Goal: Transaction & Acquisition: Purchase product/service

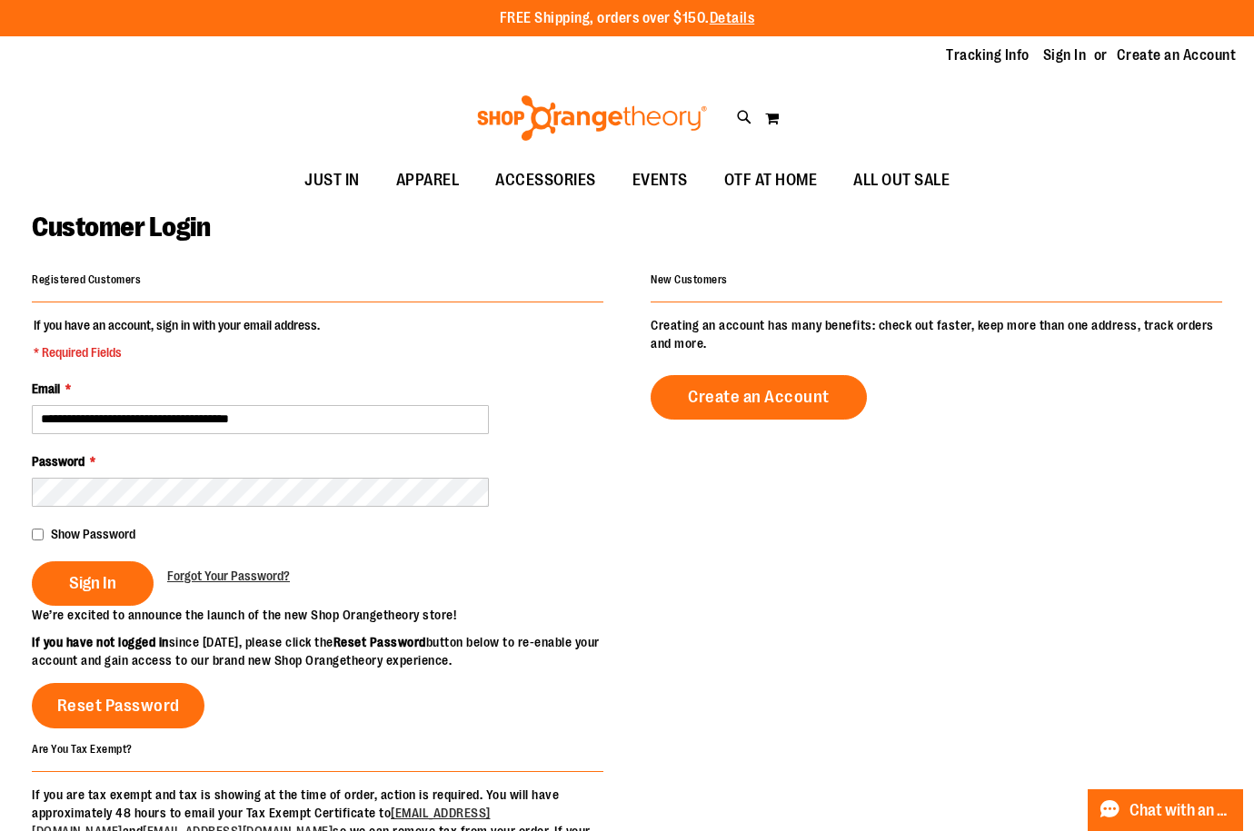
type input "**********"
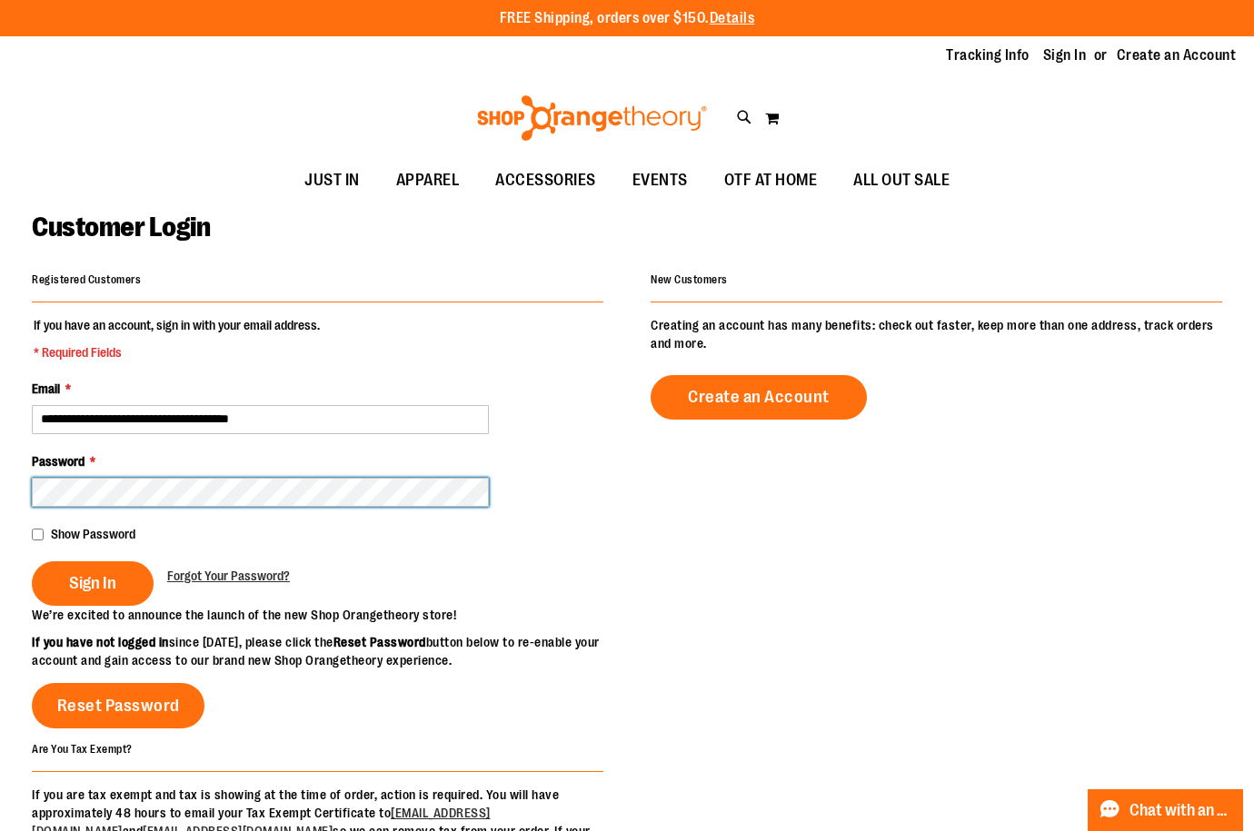
click at [32, 562] on button "Sign In" at bounding box center [93, 584] width 122 height 45
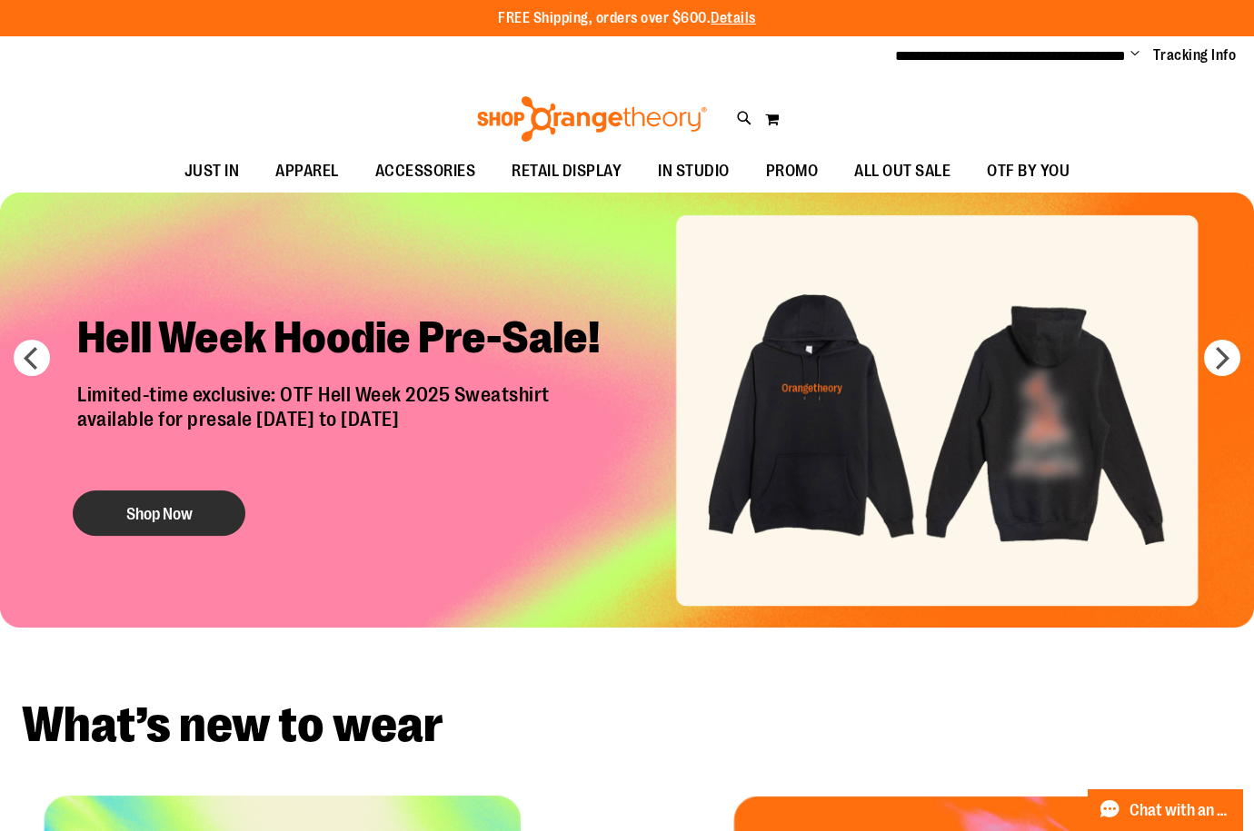
click at [171, 522] on button "Shop Now" at bounding box center [159, 513] width 173 height 45
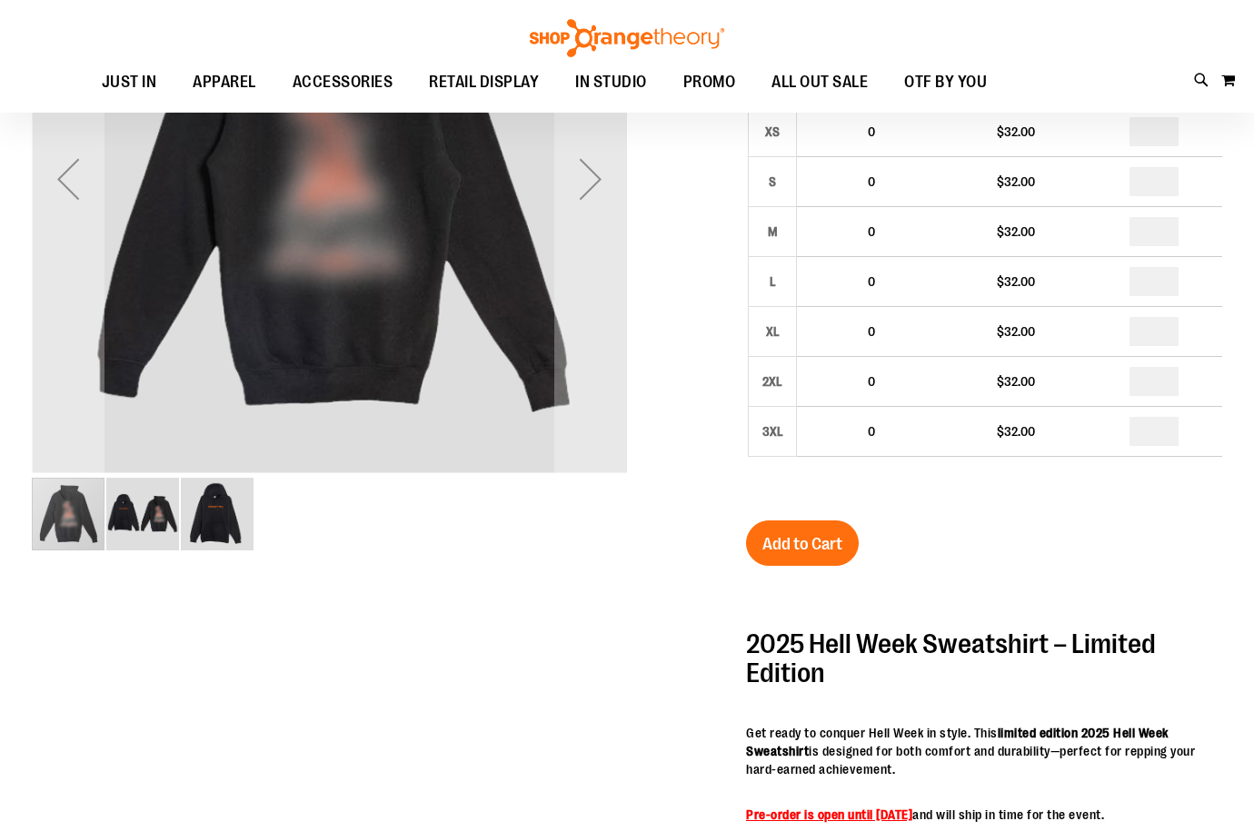
click at [143, 519] on img "image 2 of 3" at bounding box center [142, 514] width 73 height 73
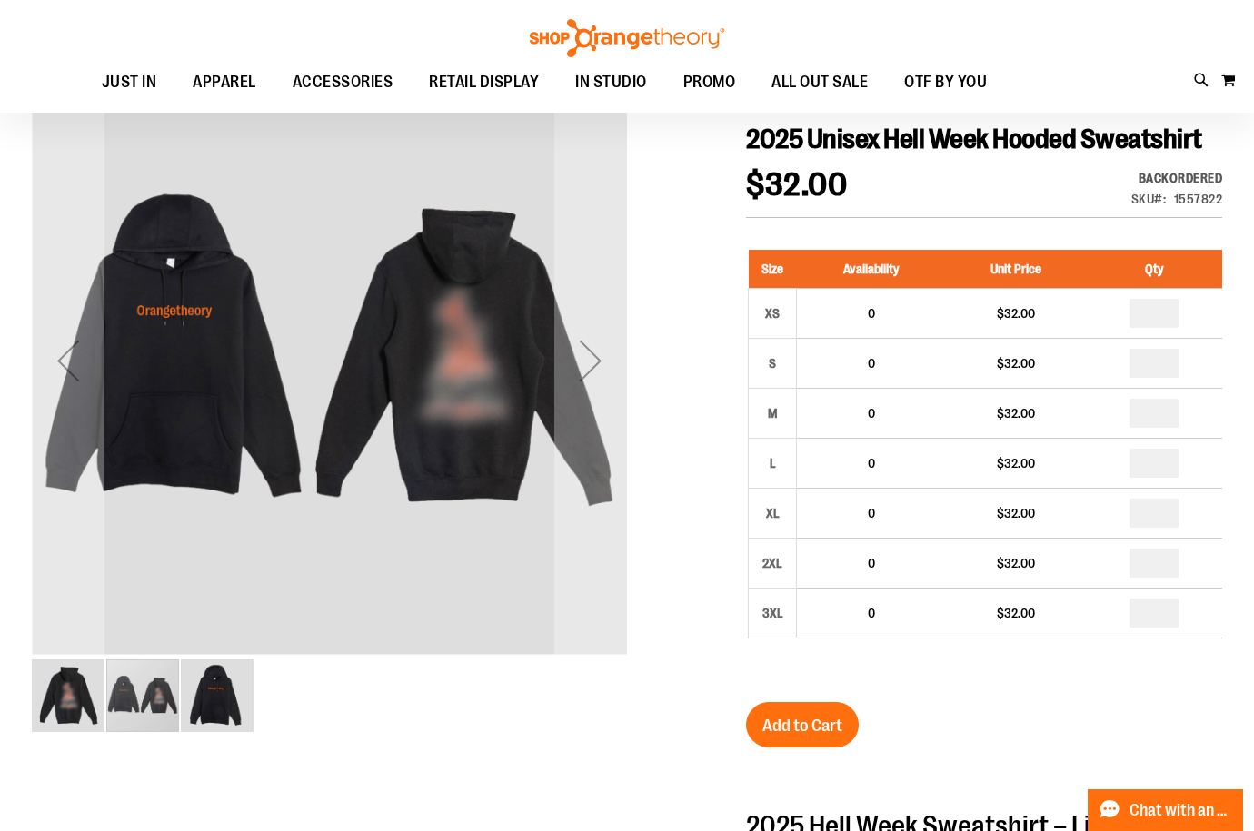
scroll to position [90, 0]
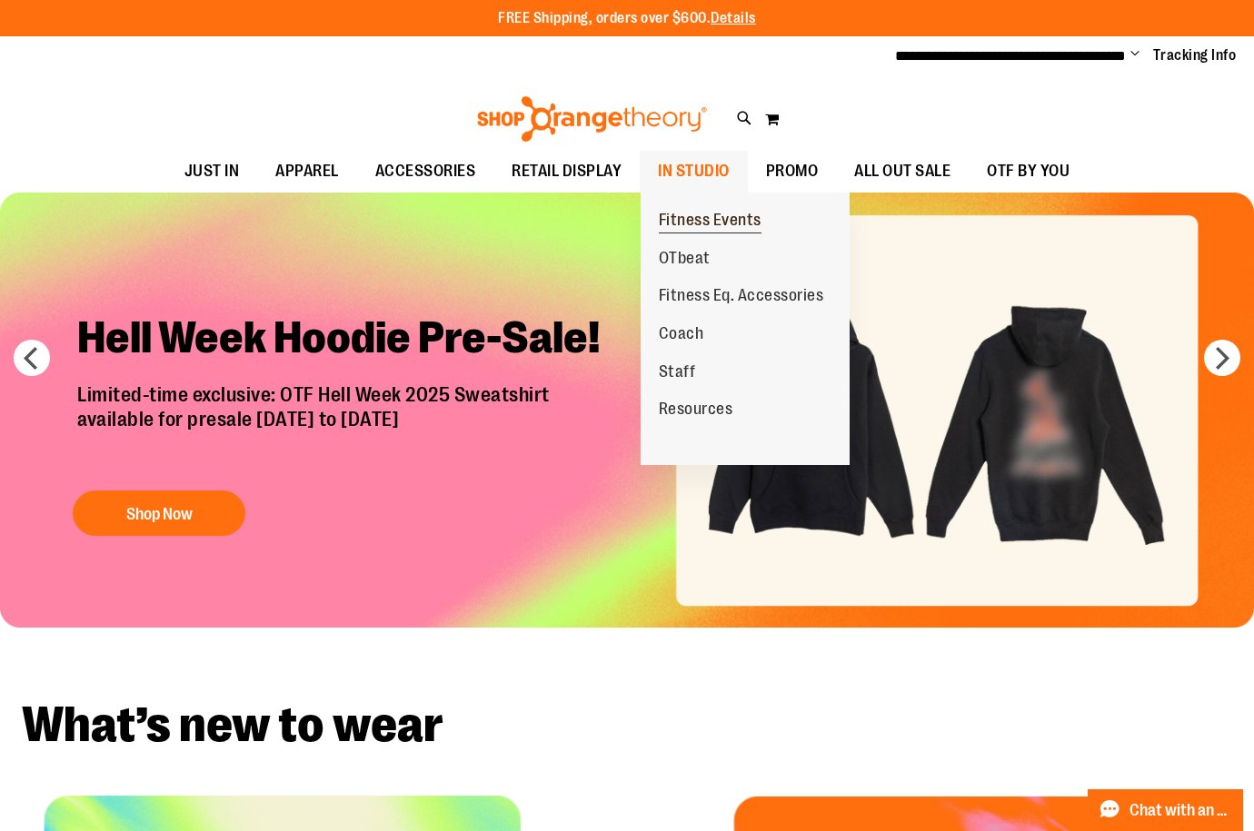
click at [740, 206] on link "Fitness Events" at bounding box center [710, 221] width 139 height 38
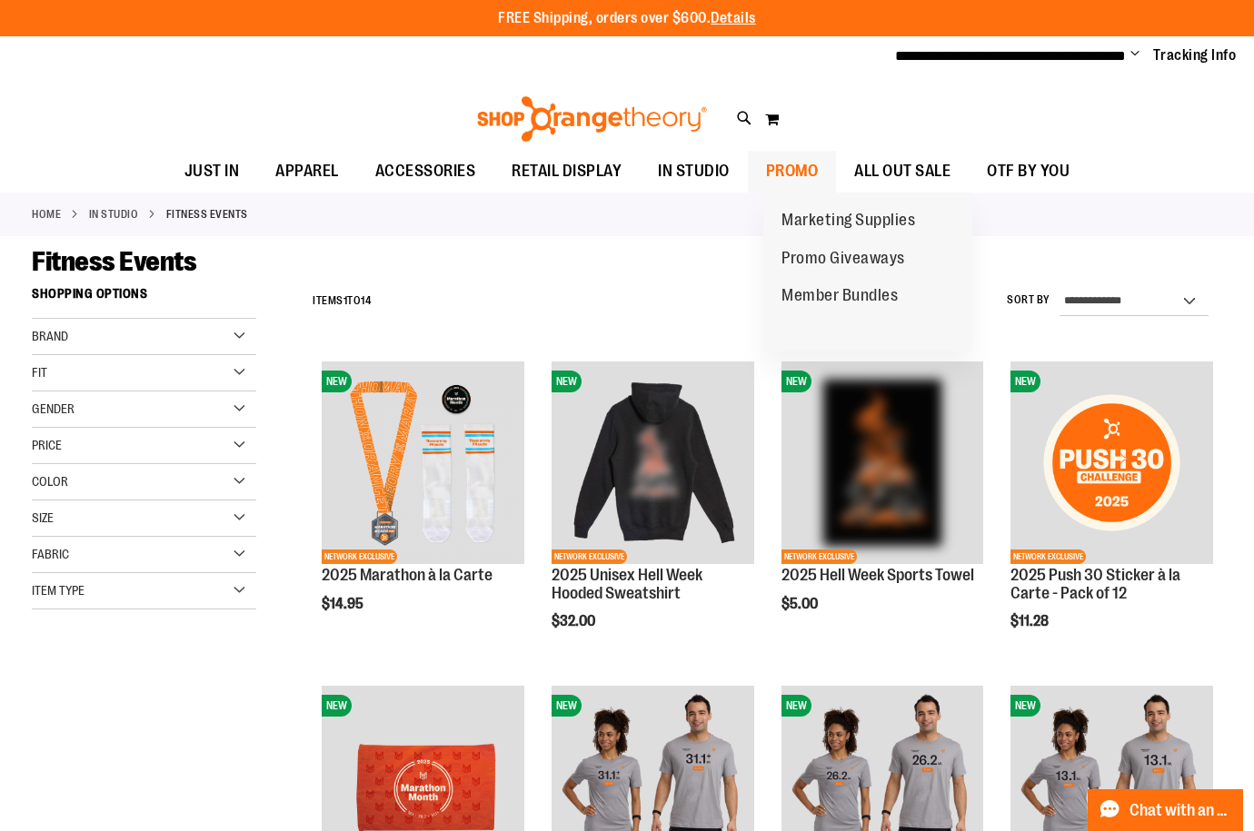
click at [819, 165] on span "PROMO" at bounding box center [792, 171] width 53 height 41
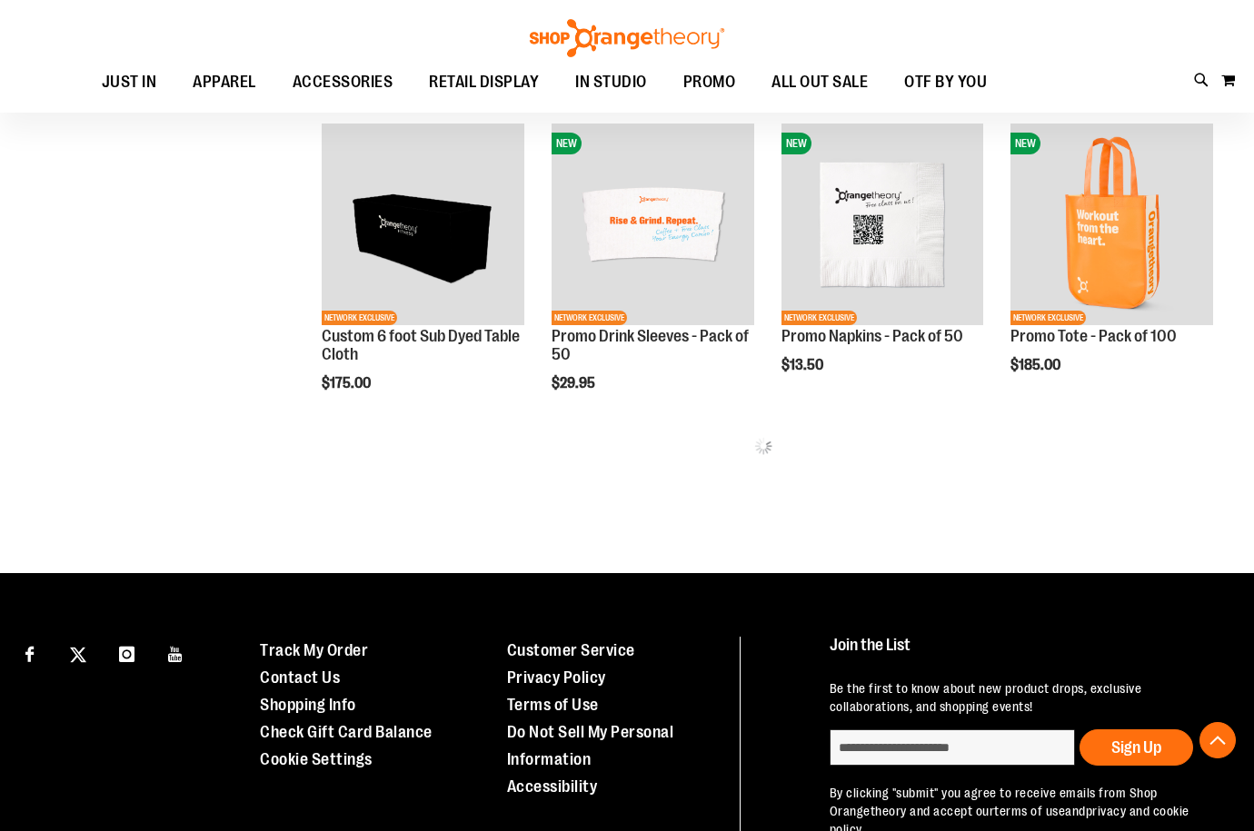
scroll to position [908, 0]
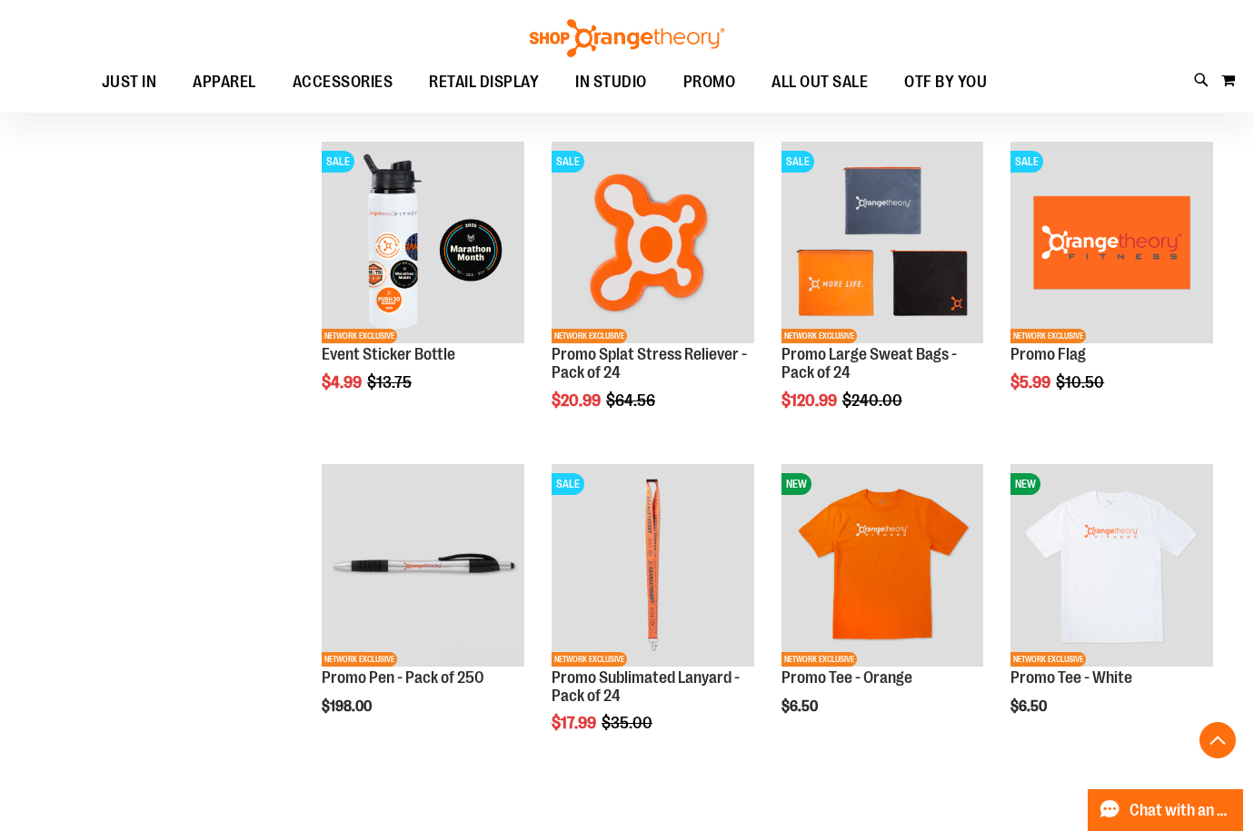
scroll to position [2453, 0]
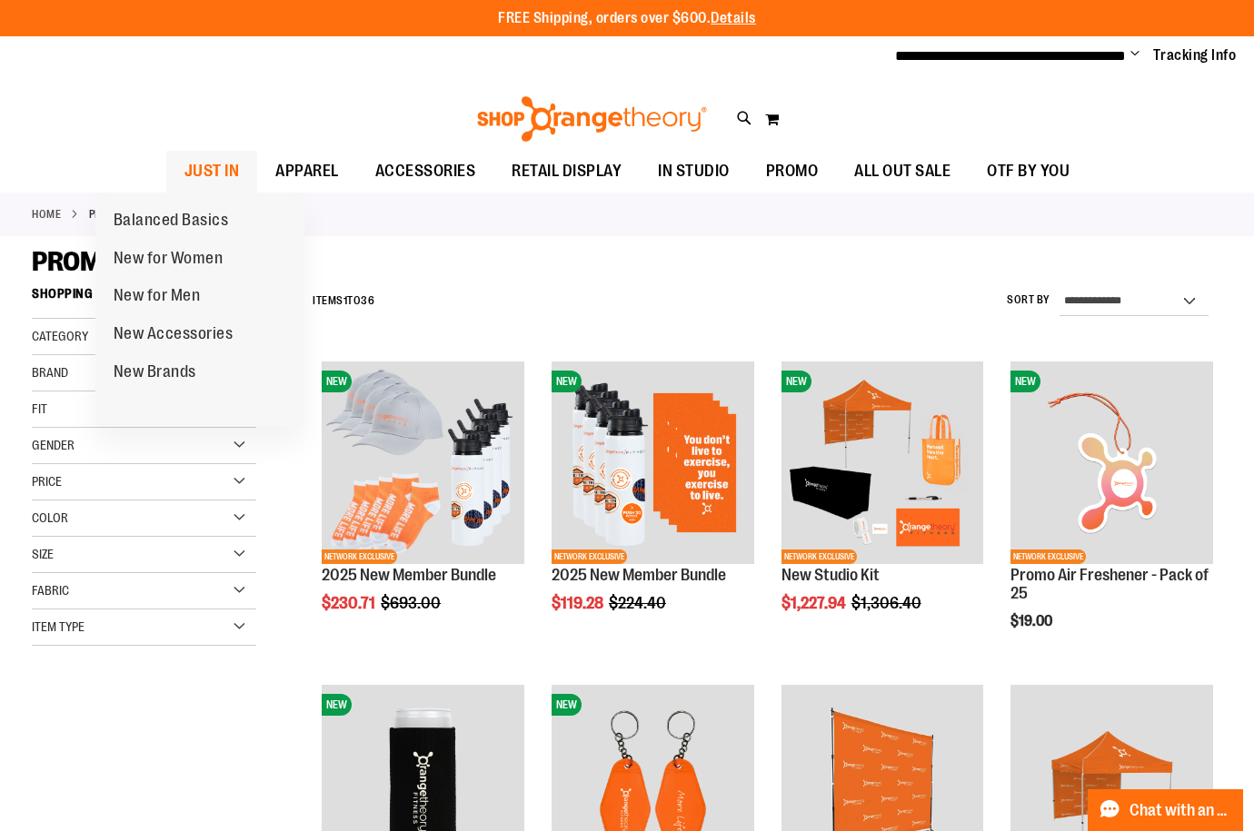
click at [184, 169] on span "JUST IN" at bounding box center [211, 171] width 55 height 41
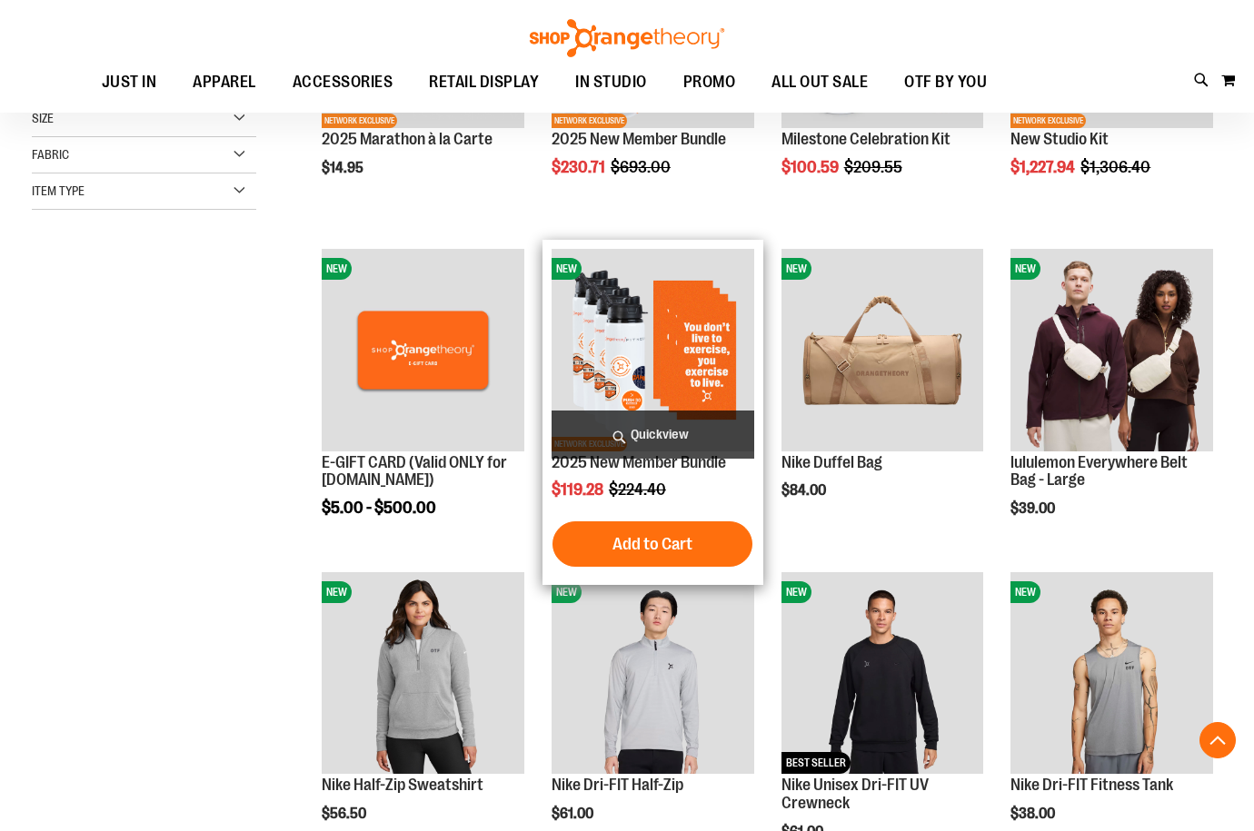
scroll to position [344, 0]
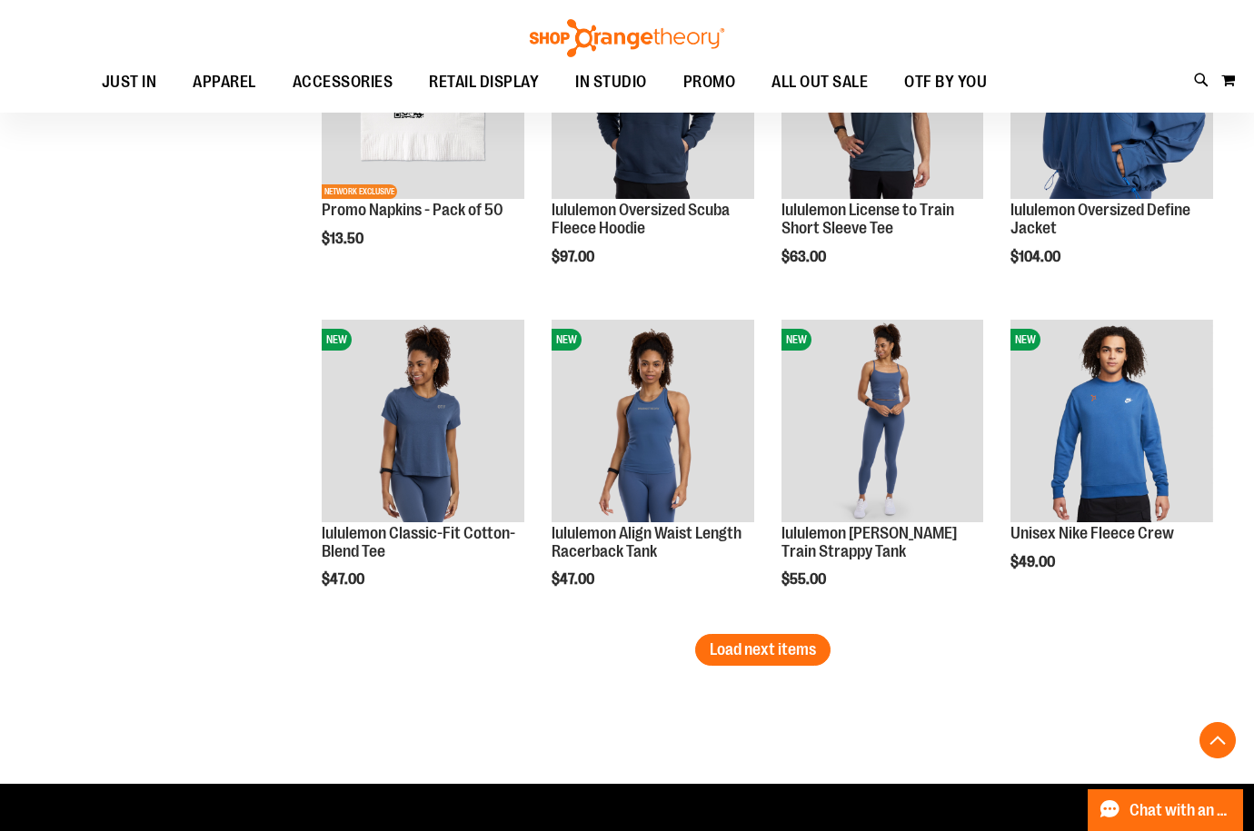
scroll to position [2763, 0]
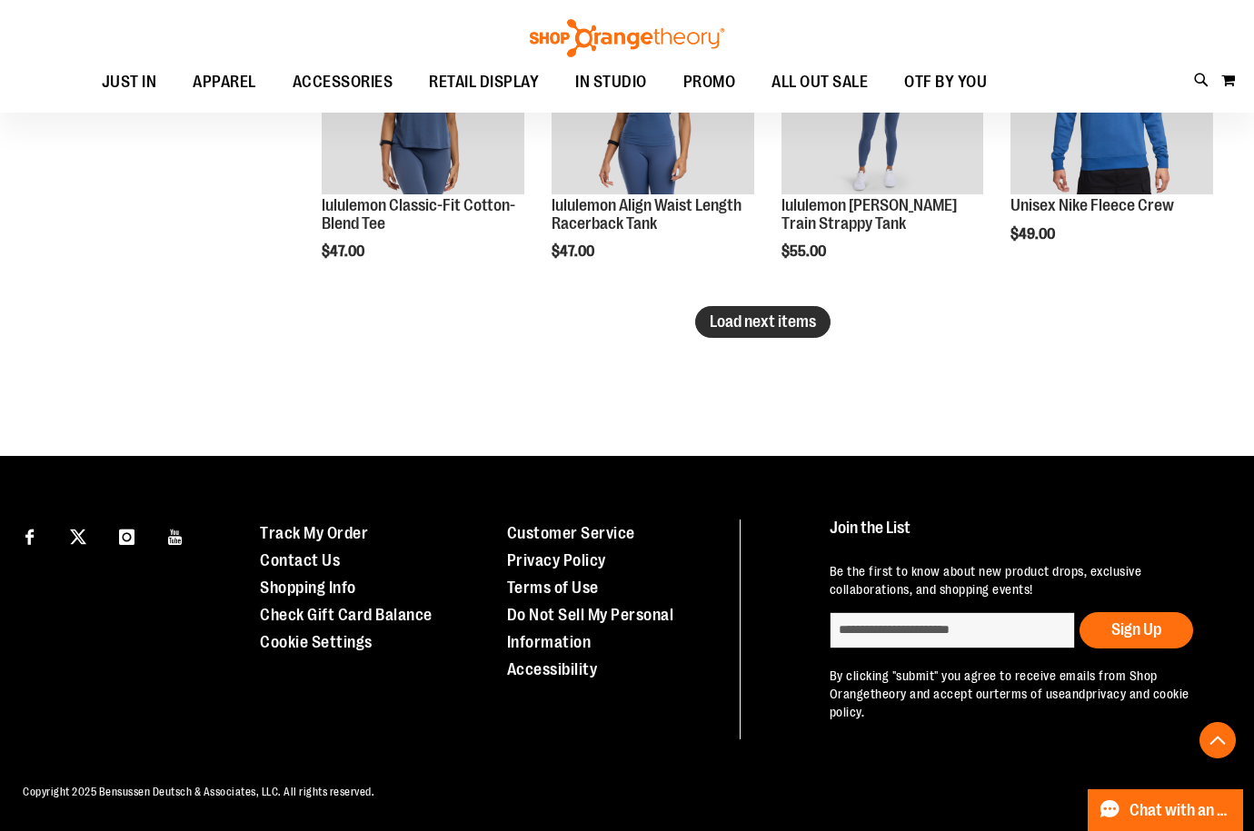
click at [794, 325] on span "Load next items" at bounding box center [763, 322] width 106 height 18
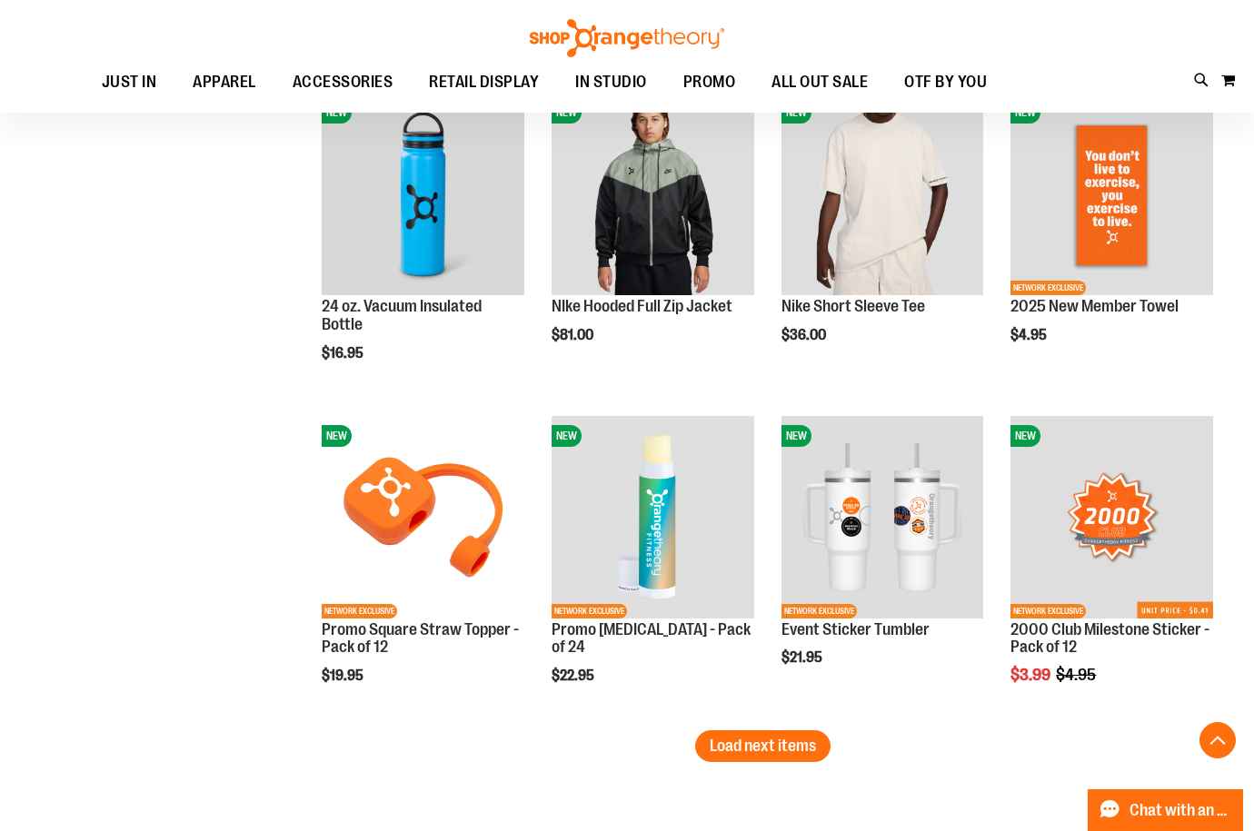
scroll to position [3671, 0]
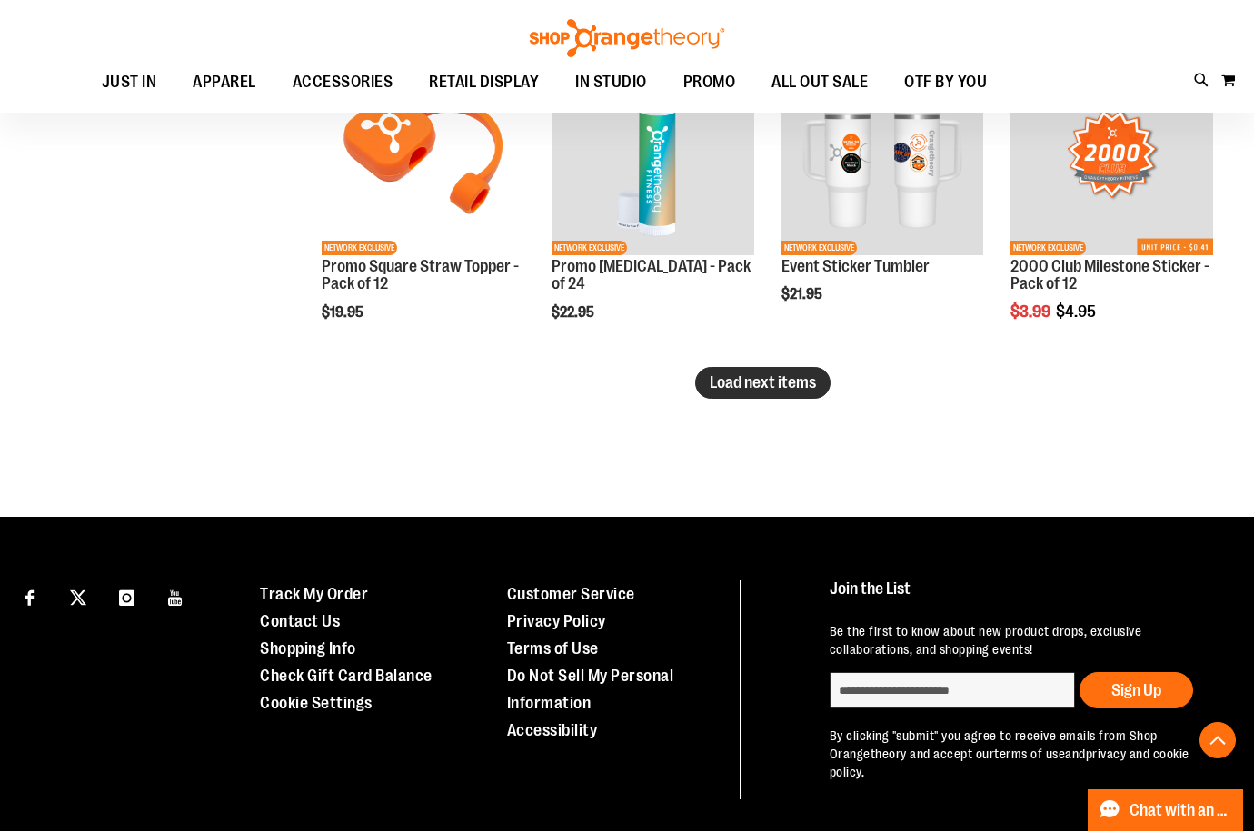
click at [730, 386] on span "Load next items" at bounding box center [763, 382] width 106 height 18
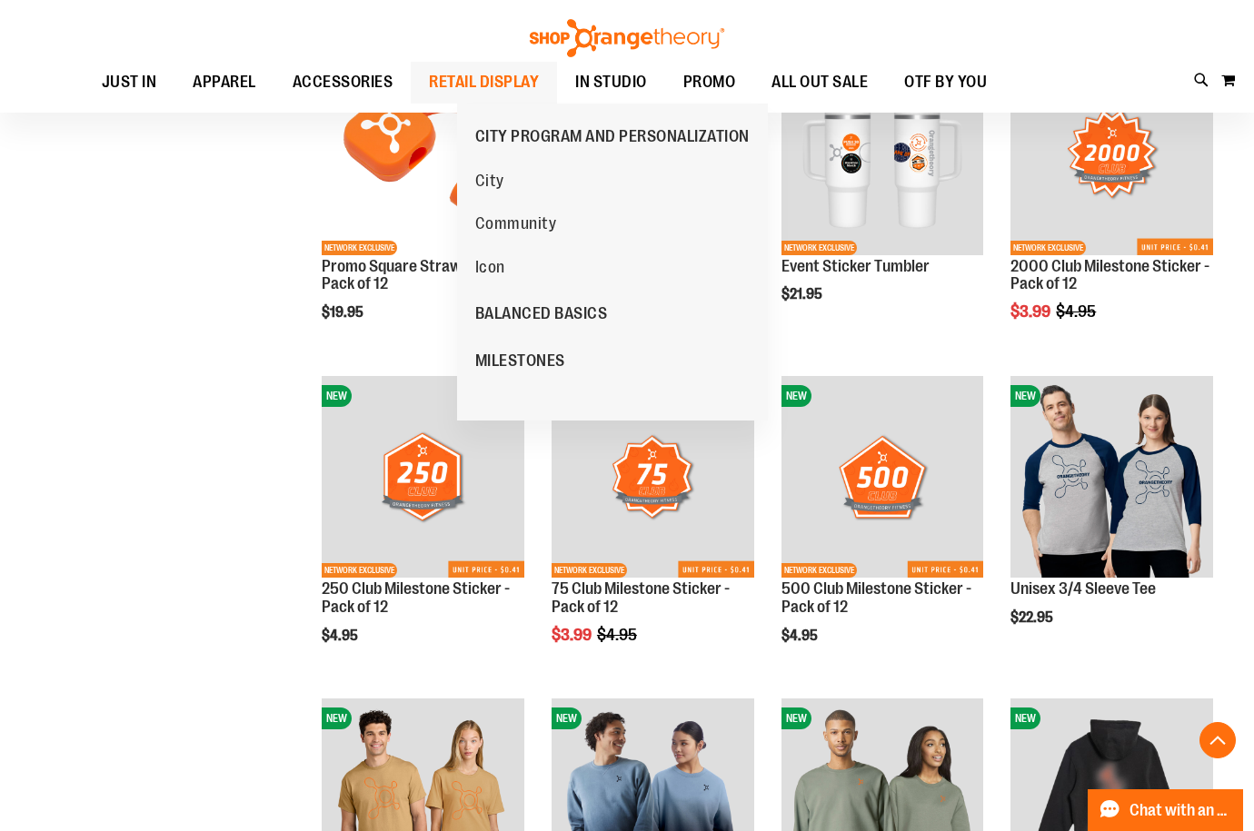
click at [523, 267] on ul "City Community Icon" at bounding box center [561, 224] width 209 height 130
click at [493, 267] on span "Icon" at bounding box center [490, 269] width 30 height 23
